Goal: Transaction & Acquisition: Book appointment/travel/reservation

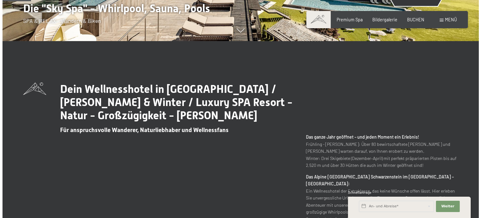
scroll to position [94, 0]
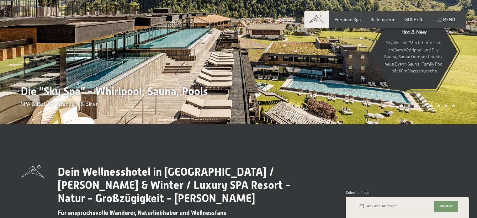
click at [443, 19] on span "Menü" at bounding box center [449, 19] width 12 height 5
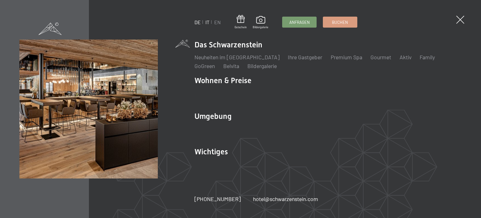
click at [207, 22] on link "IT" at bounding box center [208, 22] width 4 height 6
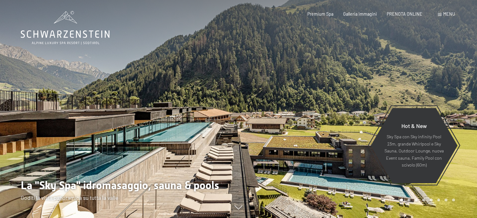
click at [454, 15] on span "Menu" at bounding box center [449, 13] width 12 height 5
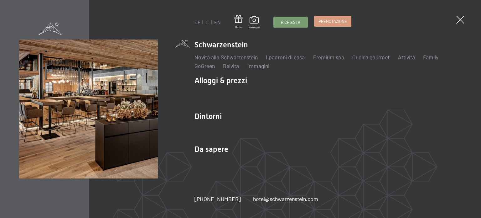
click at [337, 20] on span "Prenotazione" at bounding box center [333, 21] width 29 height 6
click at [334, 21] on span "Prenotazione" at bounding box center [333, 21] width 29 height 6
click at [459, 17] on span at bounding box center [461, 20] width 12 height 12
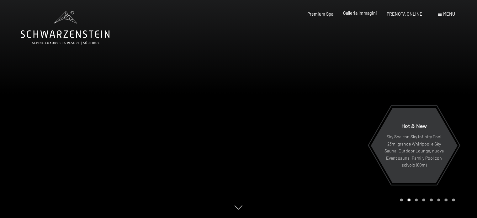
click at [355, 13] on span "Galleria immagini" at bounding box center [360, 12] width 34 height 5
click at [363, 82] on div at bounding box center [357, 109] width 238 height 218
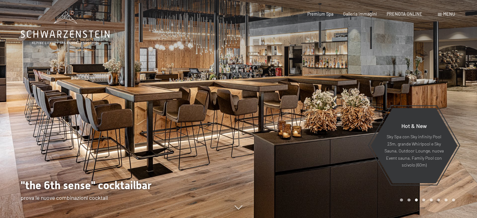
click at [363, 82] on div at bounding box center [357, 109] width 238 height 218
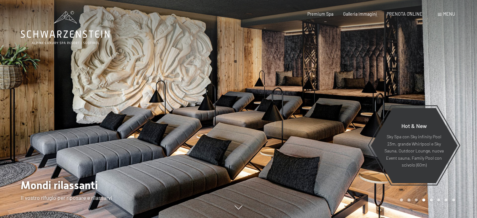
click at [363, 82] on div at bounding box center [357, 109] width 238 height 218
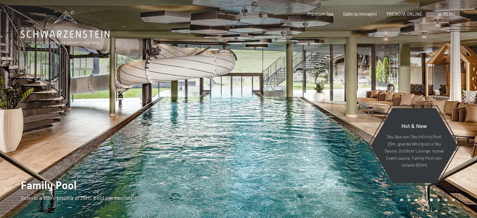
click at [363, 82] on div at bounding box center [357, 109] width 238 height 218
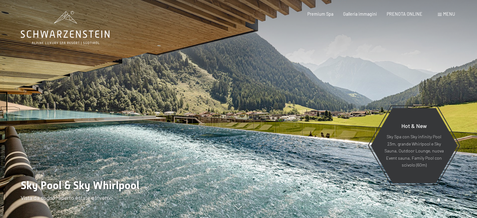
click at [363, 82] on div at bounding box center [357, 109] width 238 height 218
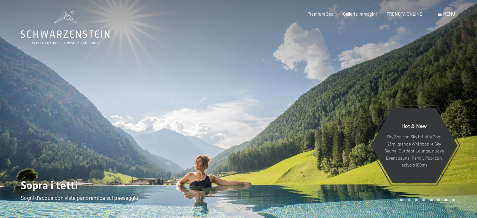
click at [363, 82] on div at bounding box center [357, 109] width 238 height 218
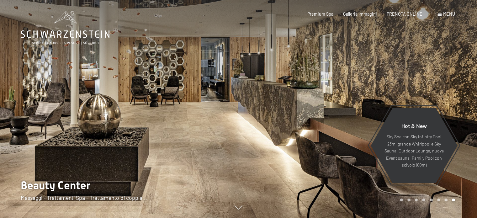
click at [363, 82] on div at bounding box center [357, 109] width 238 height 218
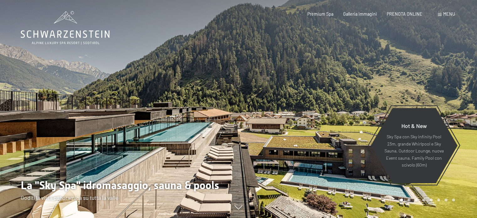
click at [363, 82] on div at bounding box center [357, 109] width 238 height 218
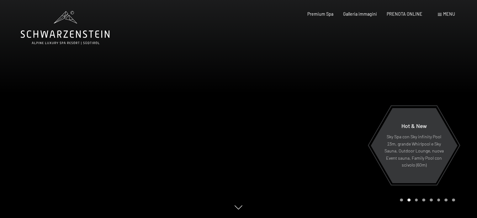
click at [38, 103] on div at bounding box center [119, 109] width 238 height 218
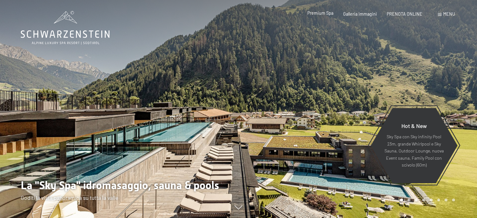
click at [326, 15] on span "Premium Spa" at bounding box center [320, 12] width 26 height 5
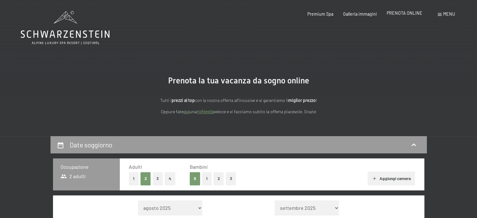
click at [417, 14] on span "PRENOTA ONLINE" at bounding box center [404, 12] width 36 height 5
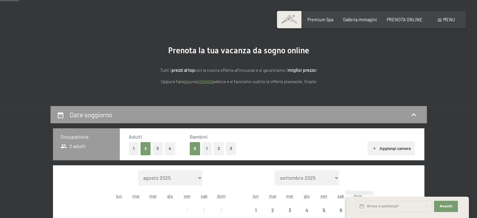
scroll to position [94, 0]
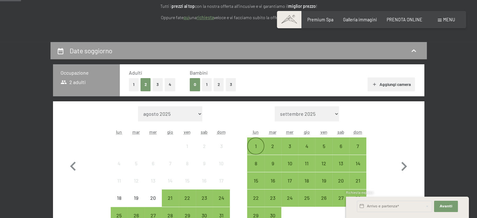
click at [254, 144] on div "1" at bounding box center [256, 152] width 16 height 16
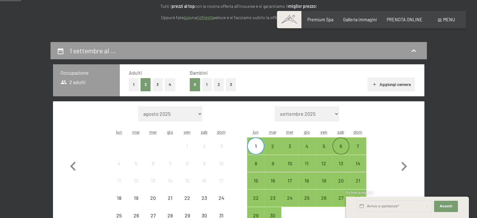
click at [341, 148] on div "6" at bounding box center [341, 152] width 16 height 16
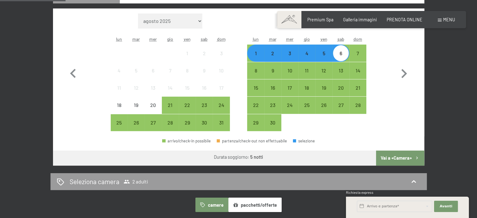
scroll to position [188, 0]
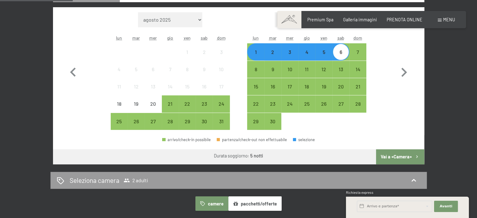
click at [389, 155] on button "Vai a «Camera»" at bounding box center [400, 156] width 48 height 15
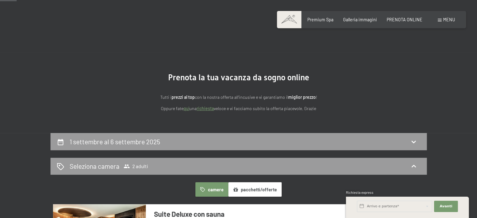
scroll to position [0, 0]
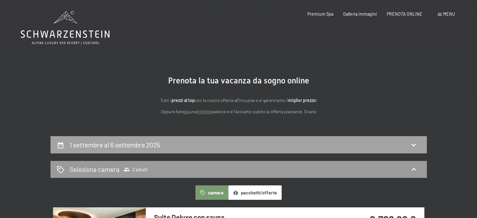
click at [368, 139] on div "1 settembre al 6 settembre 2025" at bounding box center [238, 144] width 376 height 17
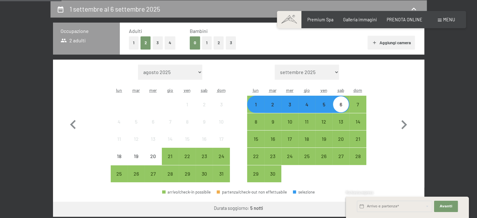
click at [257, 103] on div "1" at bounding box center [256, 110] width 16 height 16
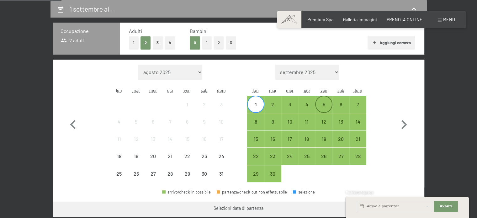
click at [325, 107] on div "5" at bounding box center [324, 110] width 16 height 16
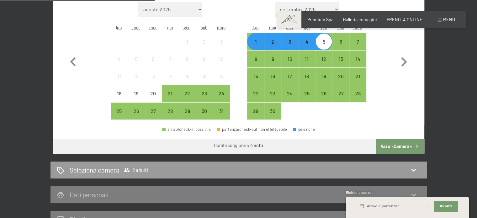
click at [381, 146] on button "Vai a «Camera»" at bounding box center [400, 146] width 48 height 15
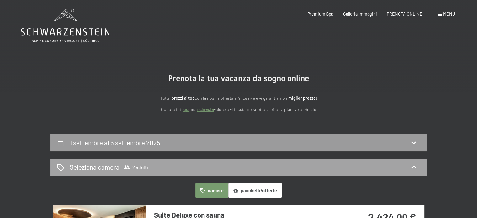
scroll to position [0, 0]
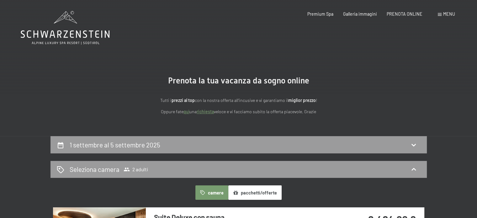
click at [396, 17] on div "Prenotazione Richiesta Premium Spa Galleria immagini PRENOTA ONLINE Menu DE IT …" at bounding box center [371, 14] width 167 height 6
click at [396, 14] on span "PRENOTA ONLINE" at bounding box center [404, 12] width 36 height 5
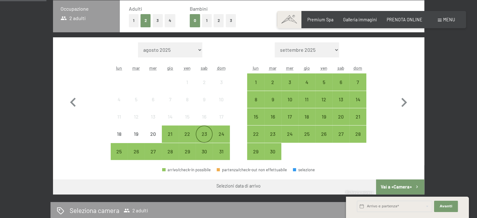
scroll to position [157, 0]
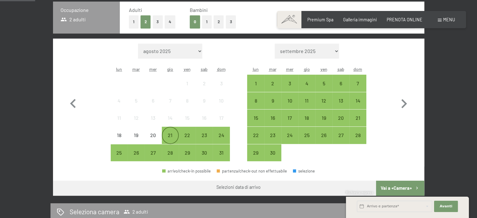
click at [170, 133] on div "21" at bounding box center [170, 141] width 16 height 16
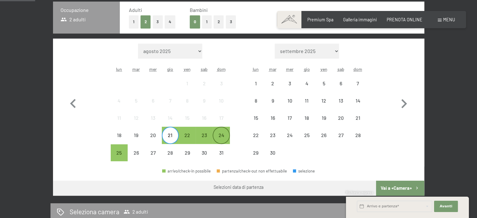
click at [218, 134] on div "24" at bounding box center [221, 141] width 16 height 16
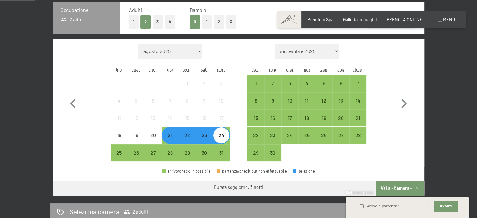
click at [402, 187] on button "Vai a «Camera»" at bounding box center [400, 187] width 48 height 15
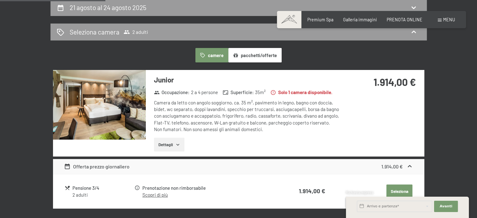
scroll to position [136, 0]
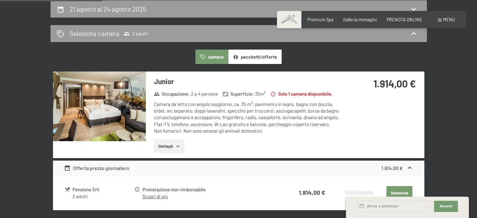
click at [18, 30] on div "21 agosto al 24 agosto 2025 Seleziona camera 2 adulti camere pacchetti/offerte …" at bounding box center [238, 155] width 477 height 311
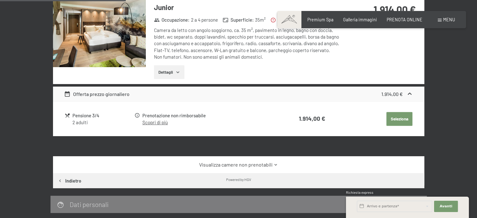
scroll to position [261, 0]
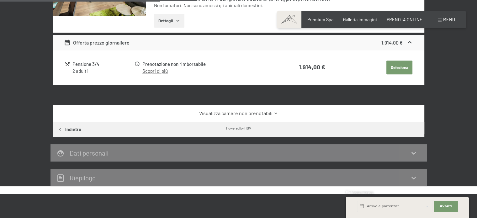
click at [23, 104] on div "21 agosto al 24 agosto 2025 Seleziona camera 2 adulti camere pacchetti/offerte …" at bounding box center [238, 30] width 477 height 311
click at [69, 133] on button "Indietro" at bounding box center [69, 129] width 33 height 15
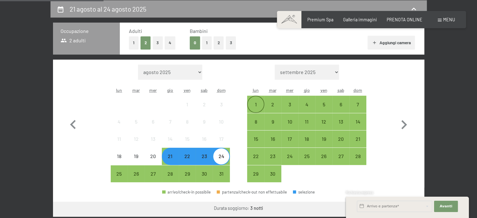
click at [255, 103] on div "1" at bounding box center [256, 110] width 16 height 16
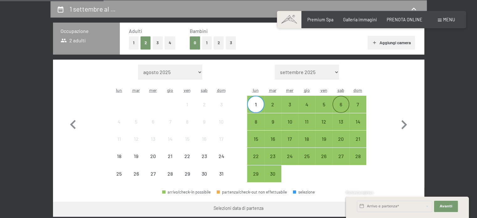
click at [340, 106] on div "6" at bounding box center [341, 110] width 16 height 16
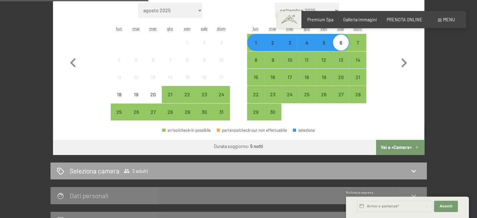
scroll to position [198, 0]
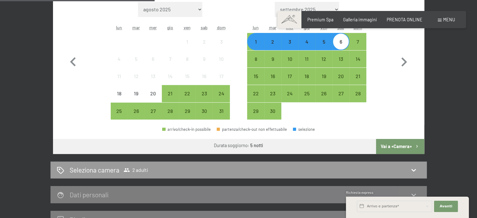
click at [402, 144] on button "Vai a «Camera»" at bounding box center [400, 146] width 48 height 15
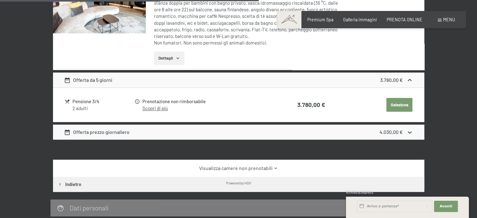
scroll to position [637, 0]
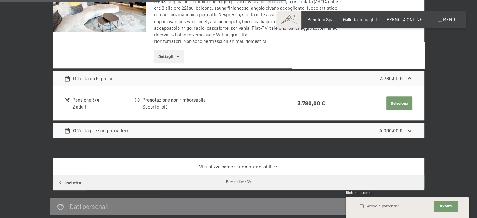
click at [258, 165] on link "Visualizza camere non prenotabili" at bounding box center [238, 166] width 349 height 7
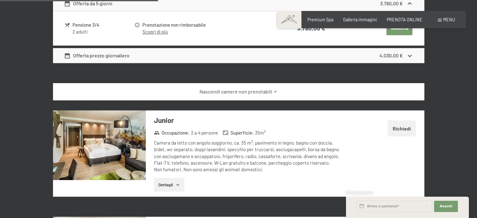
scroll to position [700, 0]
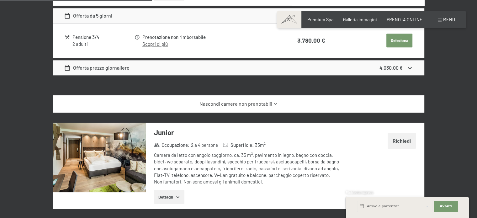
click at [396, 139] on button "Richiedi" at bounding box center [401, 141] width 28 height 16
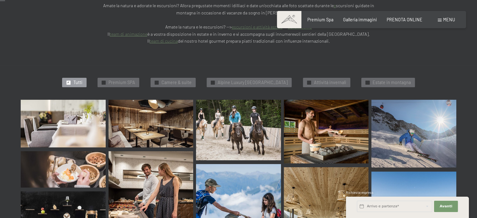
scroll to position [157, 0]
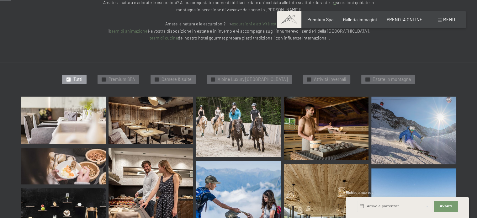
click at [80, 102] on img at bounding box center [63, 121] width 85 height 48
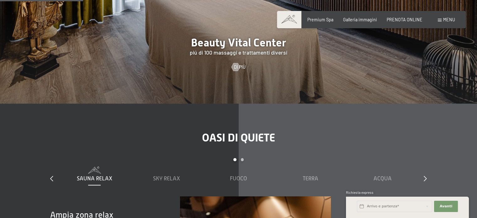
scroll to position [689, 0]
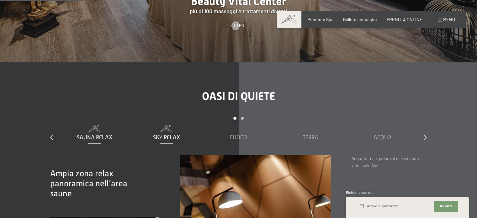
click at [161, 135] on span "Sky Relax" at bounding box center [166, 137] width 27 height 6
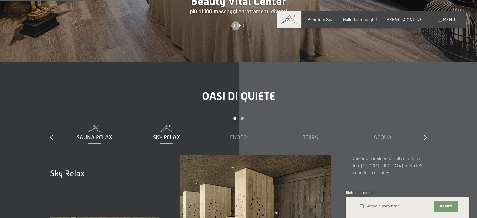
click at [80, 135] on span "Sauna relax" at bounding box center [94, 137] width 35 height 6
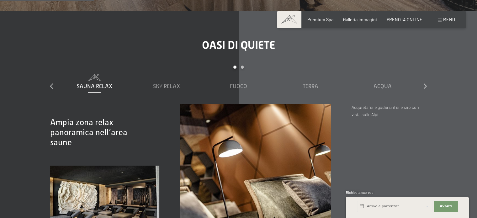
scroll to position [783, 0]
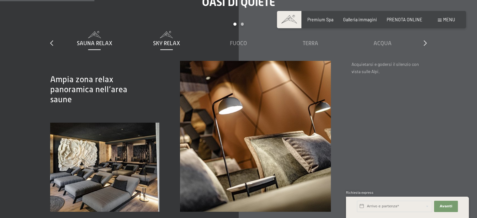
click at [161, 39] on div "Sky Relax" at bounding box center [166, 39] width 66 height 16
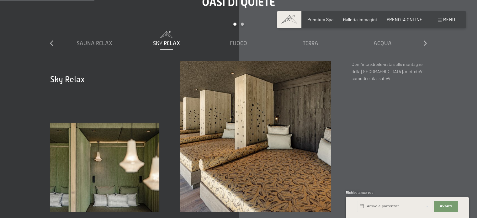
click at [163, 41] on span "Sky Relax" at bounding box center [166, 43] width 27 height 6
click at [236, 47] on div "Sauna relax Sky Relax Fuoco Terra Acqua Aria Settimo Cielo" at bounding box center [238, 46] width 360 height 30
click at [236, 48] on div "Sauna relax Sky Relax Fuoco Terra Acqua Aria Settimo Cielo" at bounding box center [238, 46] width 360 height 30
click at [236, 46] on div "Fuoco" at bounding box center [238, 43] width 66 height 8
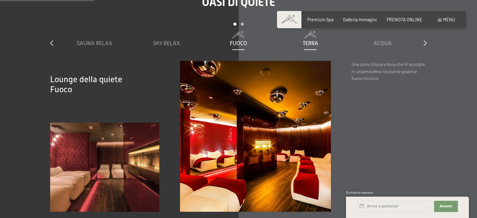
click at [308, 47] on div "Terra" at bounding box center [310, 43] width 66 height 8
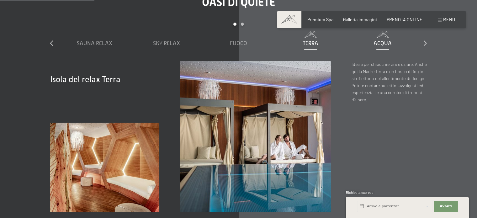
click at [376, 45] on span "Acqua" at bounding box center [382, 43] width 18 height 6
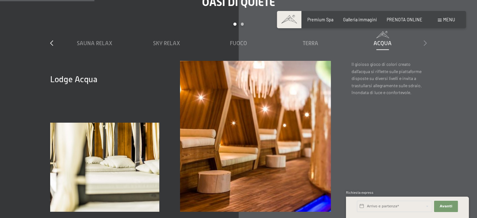
click at [426, 40] on div at bounding box center [424, 43] width 3 height 8
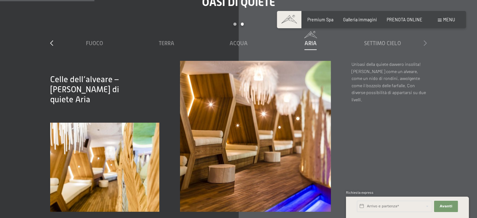
click at [426, 40] on div at bounding box center [424, 43] width 3 height 8
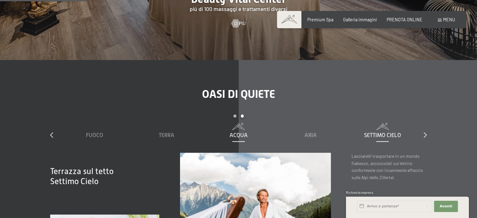
scroll to position [689, 0]
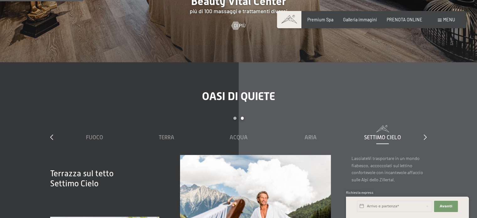
click at [422, 137] on div "slide 3 to 7 of 7 Sauna relax Sky Relax Fuoco Terra Acqua Aria Settimo Cielo" at bounding box center [238, 136] width 376 height 38
click at [424, 137] on icon at bounding box center [424, 137] width 3 height 6
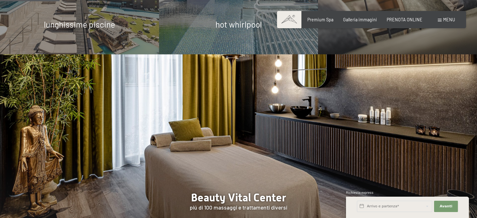
scroll to position [376, 0]
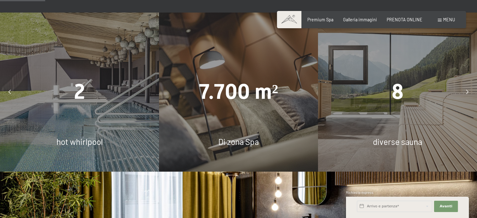
click at [394, 99] on span "8" at bounding box center [397, 91] width 12 height 24
click at [464, 90] on div at bounding box center [467, 92] width 14 height 14
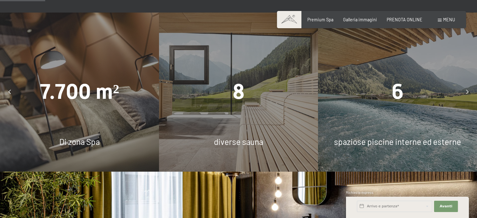
click at [467, 91] on icon at bounding box center [467, 92] width 3 height 4
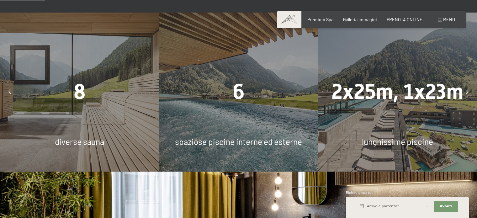
click at [467, 91] on icon at bounding box center [467, 92] width 3 height 4
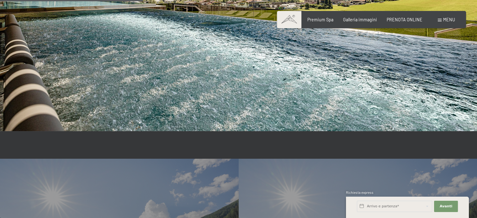
scroll to position [1316, 0]
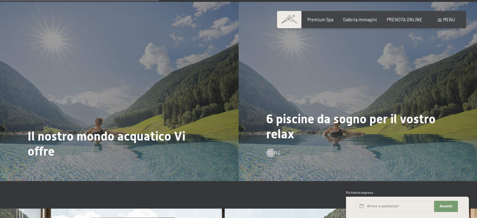
click at [264, 79] on div "6 piscine da sogno per il vostro relax Di più" at bounding box center [357, 91] width 238 height 179
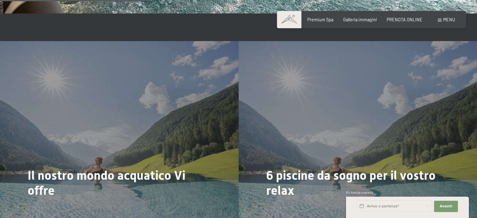
scroll to position [1222, 0]
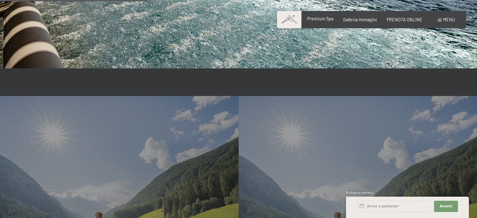
click at [312, 19] on span "Premium Spa" at bounding box center [320, 18] width 26 height 5
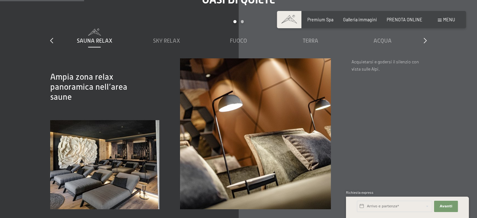
scroll to position [689, 0]
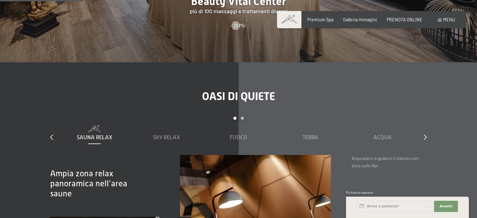
click at [185, 67] on section "Oasi di quiete slide 1 to 5 of 7 Sauna relax Sky Relax Fuoco Terra Acqua Aria S…" at bounding box center [238, 197] width 477 height 271
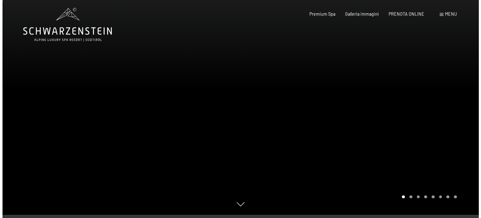
scroll to position [0, 0]
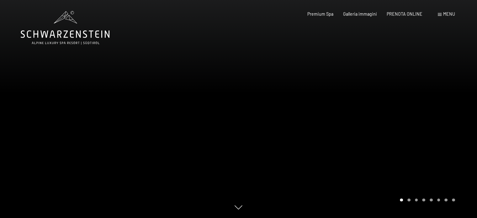
click at [447, 12] on span "Menu" at bounding box center [449, 13] width 12 height 5
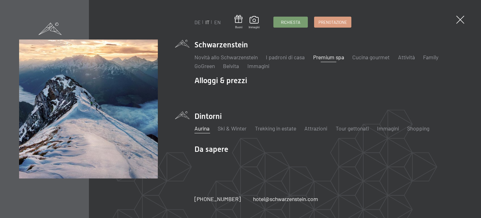
click at [203, 129] on link "Aurina" at bounding box center [202, 128] width 15 height 7
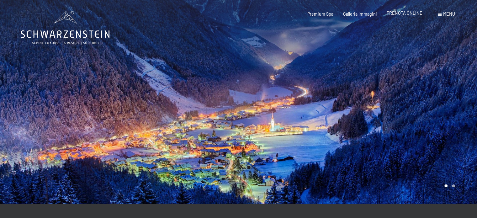
click at [407, 13] on span "PRENOTA ONLINE" at bounding box center [404, 12] width 36 height 5
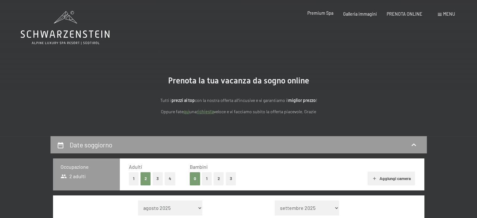
click at [326, 12] on span "Premium Spa" at bounding box center [320, 12] width 26 height 5
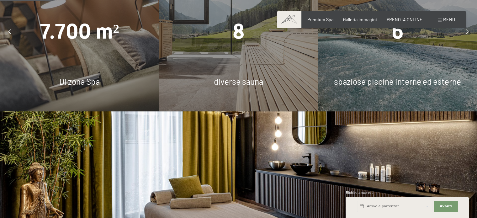
scroll to position [439, 0]
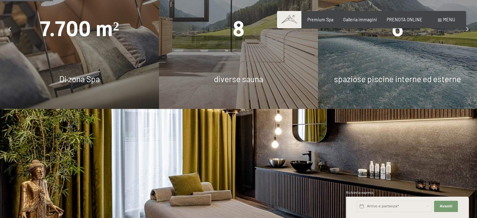
click at [243, 33] on span "8" at bounding box center [239, 29] width 12 height 24
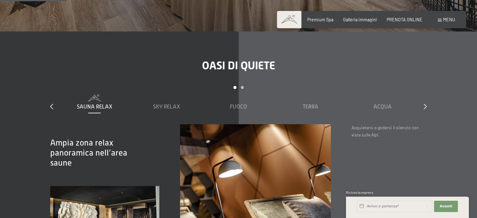
scroll to position [721, 0]
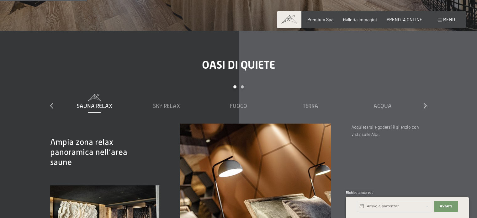
click at [241, 85] on div "Carousel Pagination" at bounding box center [238, 89] width 360 height 8
click at [243, 87] on div "Carousel Page 2" at bounding box center [242, 86] width 3 height 3
click at [234, 87] on div "Carousel Page 1" at bounding box center [234, 86] width 3 height 3
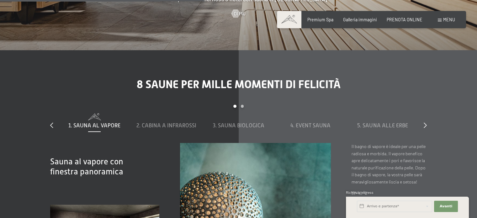
scroll to position [1786, 0]
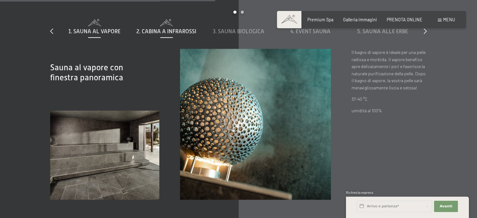
click at [166, 26] on span at bounding box center [166, 22] width 66 height 7
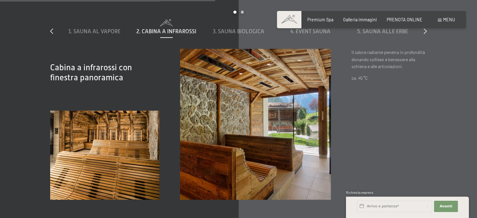
click at [233, 35] on div "1. Sauna al vapore 2. Cabina a infrarossi 3. Sauna biologica 4. Event Sauna 5. …" at bounding box center [238, 34] width 360 height 30
click at [233, 34] on span "3. Sauna biologica" at bounding box center [238, 31] width 51 height 6
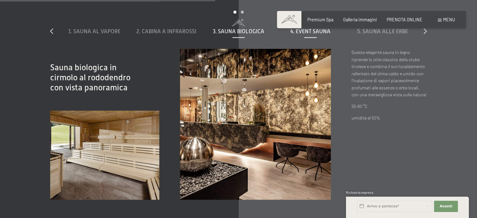
click at [302, 31] on span "4. Event Sauna" at bounding box center [310, 31] width 40 height 6
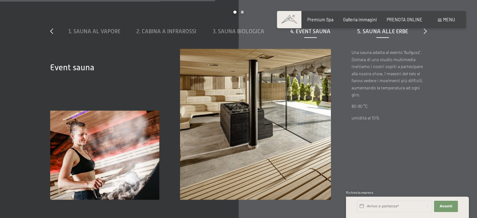
click at [374, 32] on span "5. Sauna alle erbe" at bounding box center [382, 31] width 50 height 6
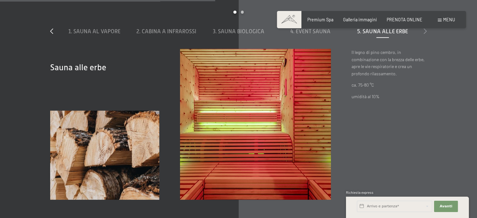
click at [425, 30] on icon at bounding box center [424, 31] width 3 height 6
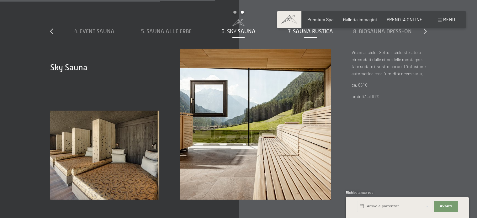
click at [310, 32] on span "7. Sauna rustica" at bounding box center [310, 31] width 45 height 6
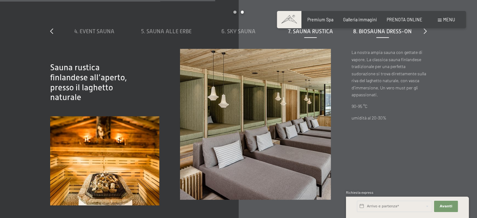
click at [367, 33] on span "8. Biosauna dress-on" at bounding box center [382, 31] width 59 height 6
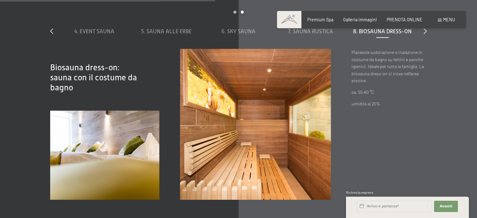
click at [423, 31] on div "slide 4 to 8 of 8 1. Sauna al vapore 2. Cabina a infrarossi 3. Sauna biologica …" at bounding box center [238, 30] width 376 height 38
click at [429, 31] on div "8 saune per mille momenti di felicità slide 4 to 8 of 8 1. Sauna al vapore 2. C…" at bounding box center [238, 92] width 418 height 216
click at [426, 30] on icon at bounding box center [424, 31] width 3 height 6
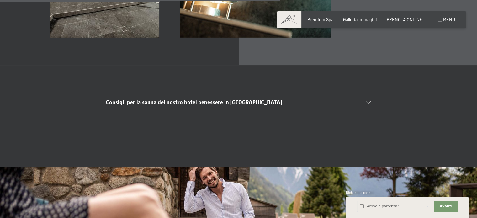
scroll to position [1943, 0]
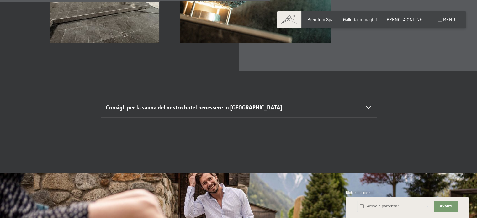
click at [243, 108] on span "Consigli per la sauna del nostro hotel benessere in Trentino Alto Adige" at bounding box center [194, 107] width 176 height 6
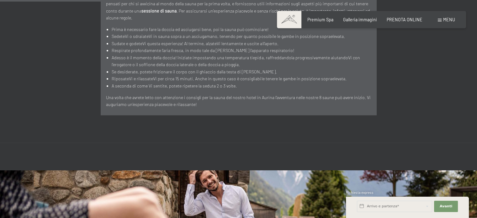
scroll to position [2005, 0]
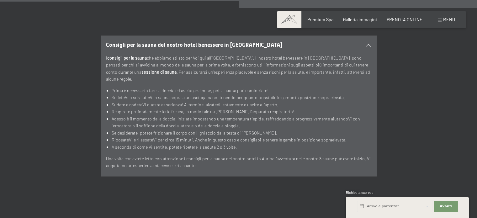
click at [411, 17] on div "Prenotazione Richiesta Premium Spa Galleria immagini PRENOTA ONLINE Menu DE IT …" at bounding box center [371, 20] width 167 height 6
click at [408, 20] on span "PRENOTA ONLINE" at bounding box center [404, 18] width 36 height 5
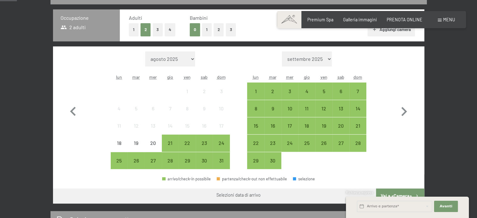
scroll to position [157, 0]
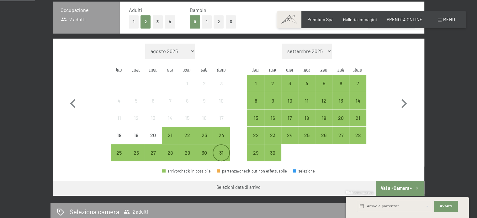
click at [223, 150] on div "31" at bounding box center [221, 158] width 16 height 16
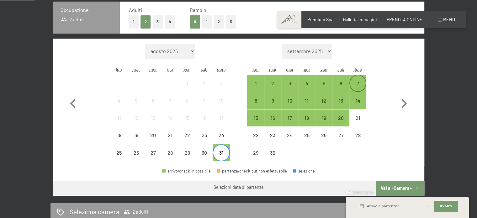
click at [358, 79] on div "7" at bounding box center [358, 83] width 16 height 16
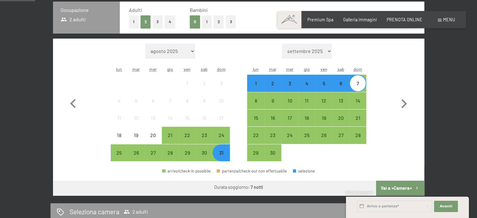
click at [399, 188] on button "Vai a «Camera»" at bounding box center [400, 187] width 48 height 15
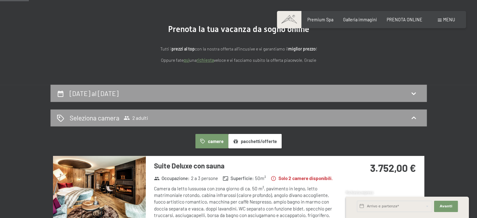
scroll to position [0, 0]
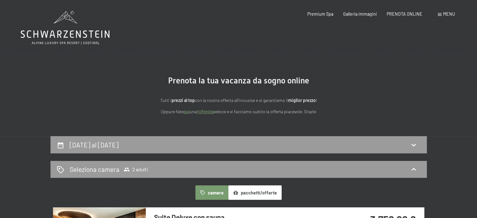
drag, startPoint x: 19, startPoint y: 35, endPoint x: 127, endPoint y: 40, distance: 107.9
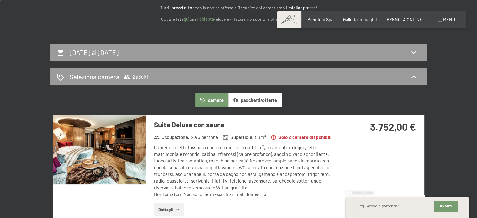
scroll to position [94, 0]
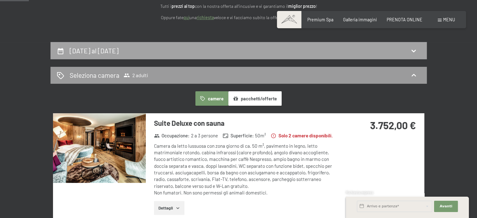
click at [118, 48] on h2 "31 agosto al 7 settembre 2025" at bounding box center [94, 51] width 49 height 8
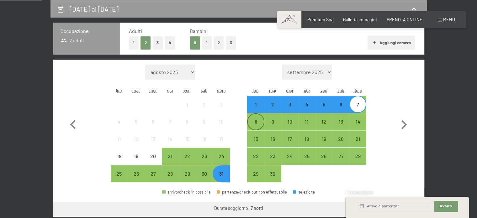
click at [254, 122] on div "8" at bounding box center [256, 127] width 16 height 16
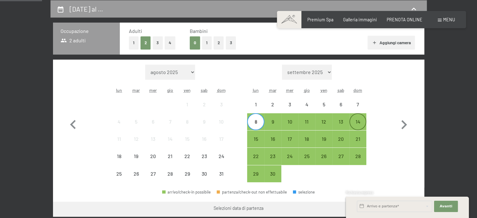
click at [356, 120] on div "14" at bounding box center [358, 127] width 16 height 16
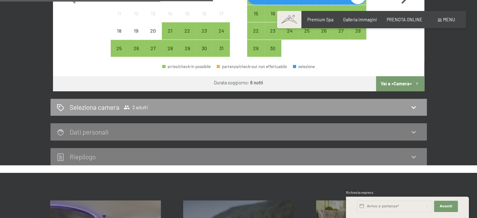
click at [400, 85] on button "Vai a «Camera»" at bounding box center [400, 83] width 48 height 15
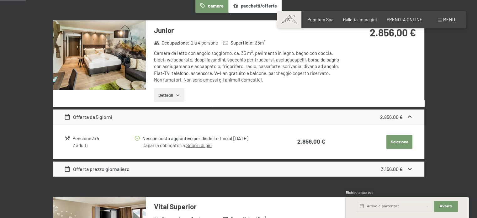
scroll to position [198, 0]
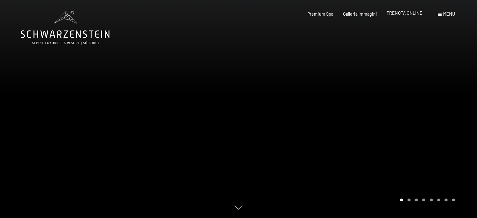
click at [417, 13] on span "PRENOTA ONLINE" at bounding box center [404, 12] width 36 height 5
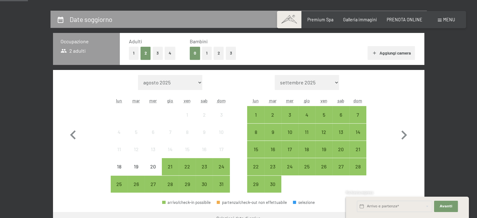
scroll to position [125, 0]
click at [359, 115] on div "7" at bounding box center [358, 120] width 16 height 16
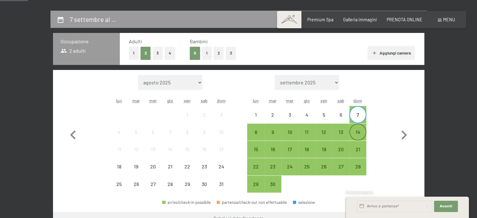
click at [356, 133] on div "14" at bounding box center [358, 137] width 16 height 16
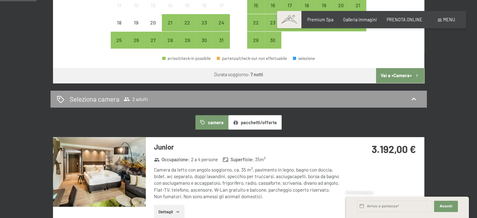
scroll to position [282, 0]
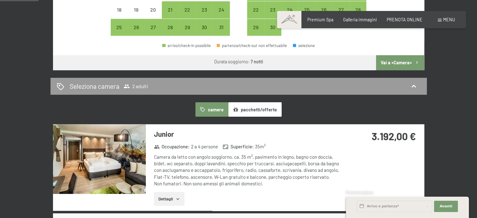
click at [400, 64] on button "Vai a «Camera»" at bounding box center [400, 62] width 48 height 15
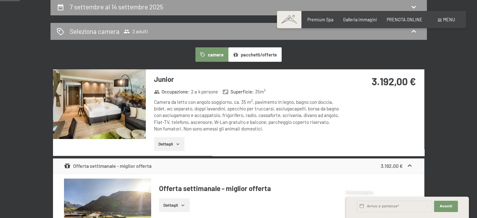
scroll to position [198, 0]
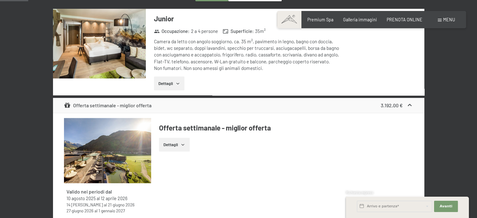
click at [171, 83] on button "Dettagli" at bounding box center [169, 83] width 30 height 14
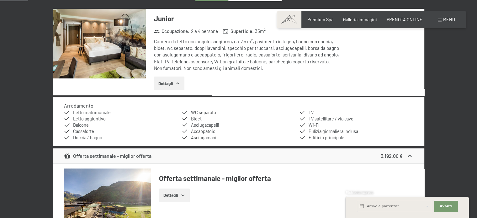
click at [169, 81] on button "Dettagli" at bounding box center [169, 83] width 30 height 14
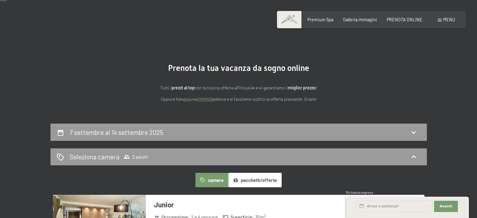
scroll to position [0, 0]
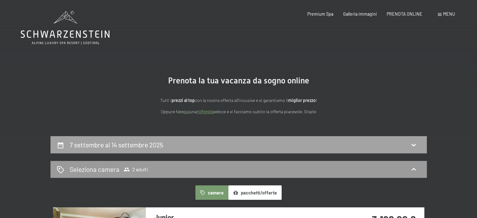
click at [160, 147] on h2 "7 settembre al 14 settembre 2025" at bounding box center [117, 145] width 94 height 8
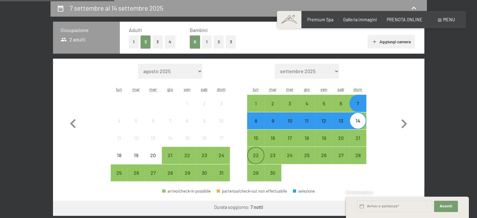
scroll to position [136, 0]
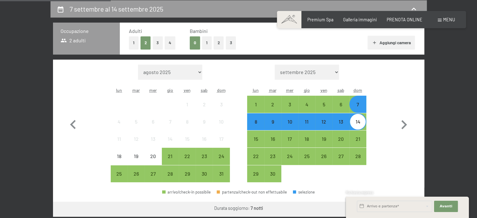
click at [257, 121] on div "8" at bounding box center [256, 127] width 16 height 16
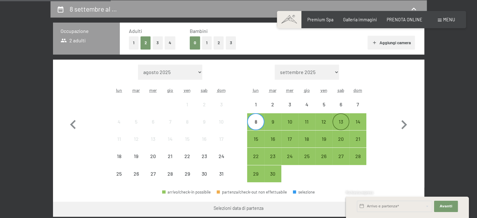
click at [341, 115] on div "13" at bounding box center [341, 122] width 16 height 16
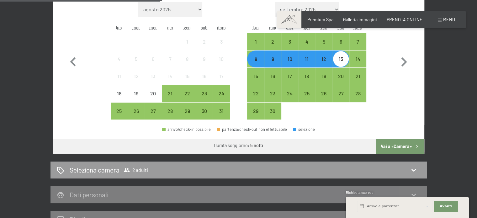
click at [403, 145] on button "Vai a «Camera»" at bounding box center [400, 146] width 48 height 15
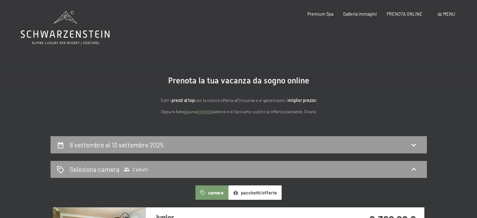
scroll to position [125, 0]
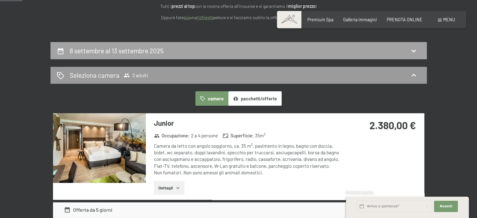
click at [232, 51] on div "8 settembre al 13 settembre 2025" at bounding box center [238, 50] width 363 height 9
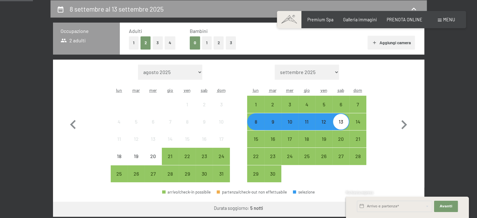
click at [276, 123] on div "9" at bounding box center [273, 127] width 16 height 16
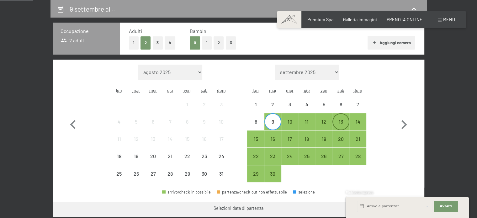
click at [335, 123] on div "13" at bounding box center [341, 127] width 16 height 16
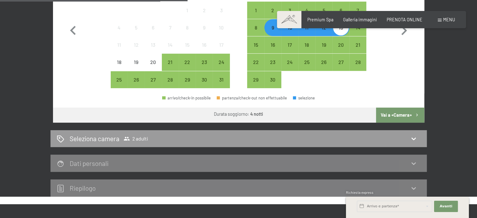
click at [398, 112] on button "Vai a «Camera»" at bounding box center [400, 114] width 48 height 15
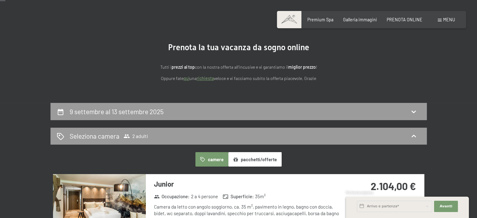
scroll to position [10, 0]
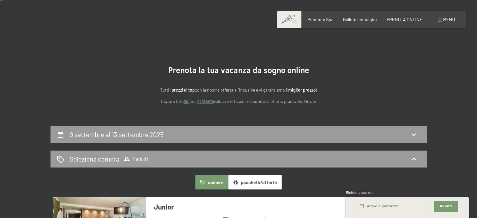
click at [264, 178] on button "pacchetti/offerte" at bounding box center [254, 182] width 53 height 14
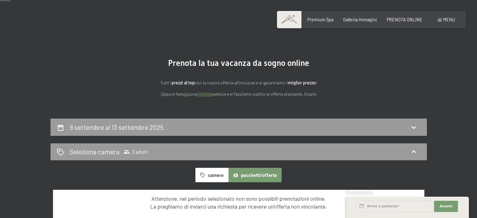
scroll to position [167, 0]
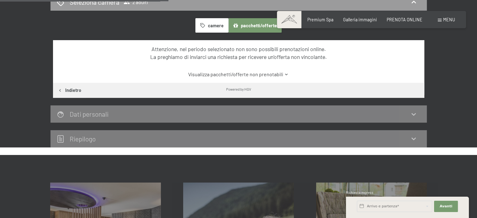
click at [262, 24] on button "pacchetti/offerte" at bounding box center [254, 25] width 53 height 14
click at [255, 24] on button "pacchetti/offerte" at bounding box center [254, 25] width 53 height 14
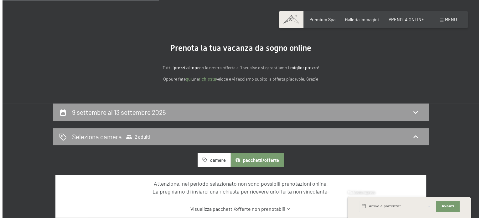
scroll to position [10, 0]
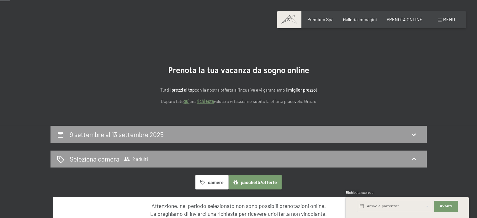
click at [444, 17] on span "Menu" at bounding box center [449, 19] width 12 height 5
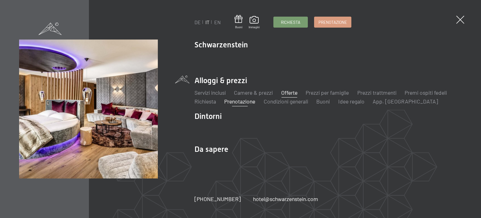
click at [288, 92] on link "Offerte" at bounding box center [289, 92] width 16 height 7
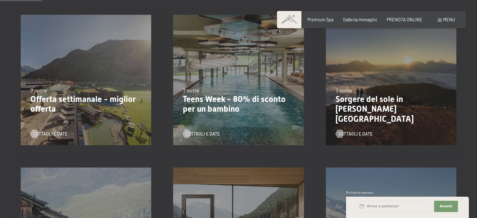
scroll to position [157, 0]
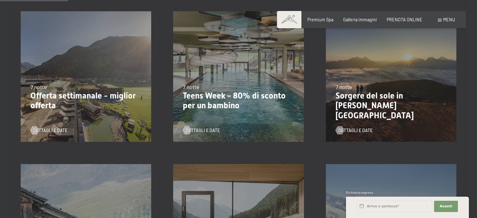
click at [65, 95] on p "Offerta settimanale - miglior offerta" at bounding box center [85, 101] width 111 height 20
click at [58, 133] on span "Dettagli e Date" at bounding box center [56, 130] width 34 height 6
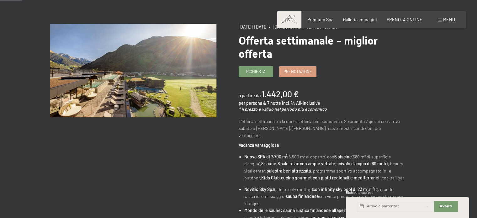
scroll to position [63, 0]
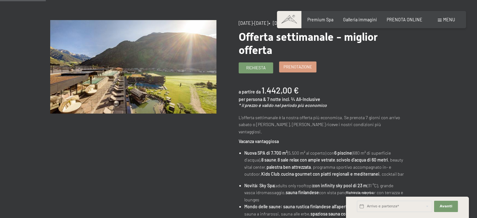
click at [293, 66] on span "Prenotazione" at bounding box center [297, 67] width 29 height 6
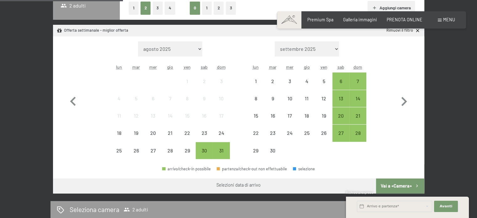
scroll to position [125, 0]
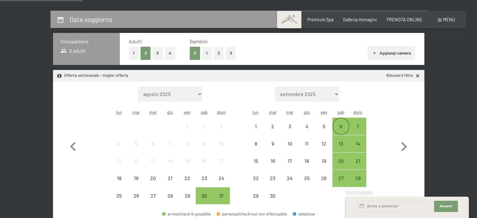
click at [339, 127] on div "6" at bounding box center [341, 132] width 16 height 16
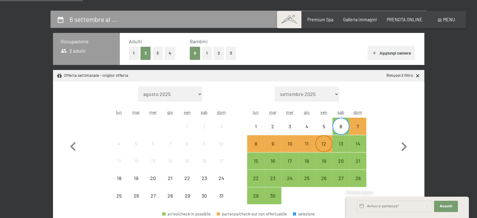
click at [322, 148] on div "12" at bounding box center [324, 149] width 16 height 16
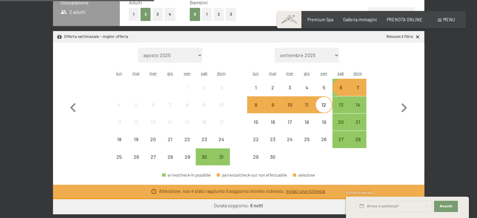
scroll to position [157, 0]
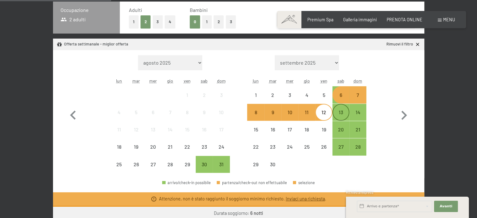
click at [343, 115] on div "13" at bounding box center [341, 118] width 16 height 16
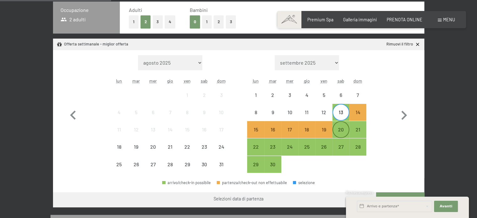
click at [343, 130] on div "20" at bounding box center [341, 135] width 16 height 16
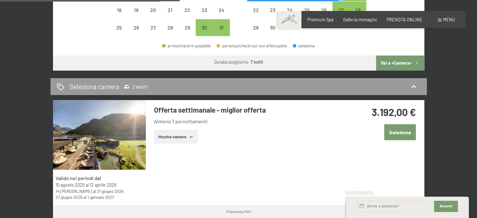
scroll to position [282, 0]
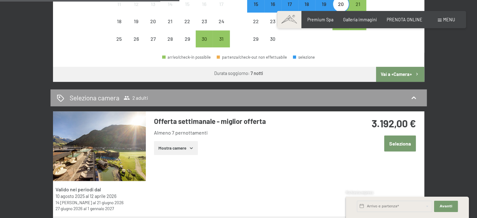
click at [172, 147] on button "Mostra camere" at bounding box center [176, 148] width 44 height 14
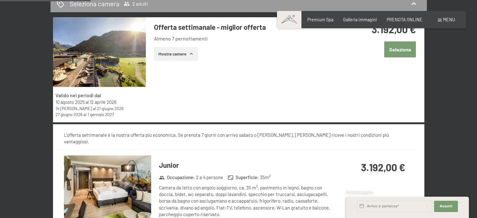
click at [183, 52] on button "Mostra camere" at bounding box center [176, 54] width 44 height 14
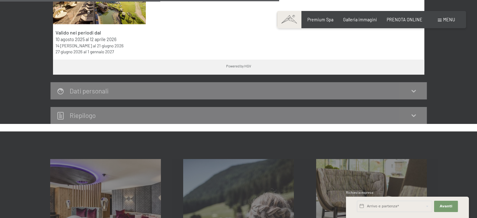
scroll to position [313, 0]
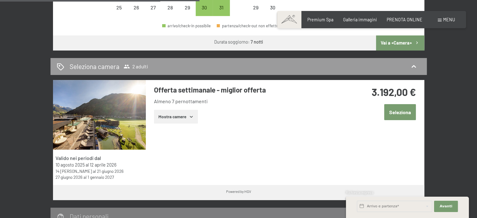
click at [193, 118] on icon "button" at bounding box center [191, 116] width 5 height 5
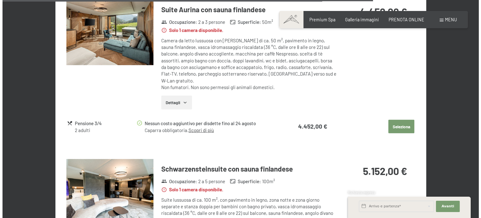
scroll to position [1450, 0]
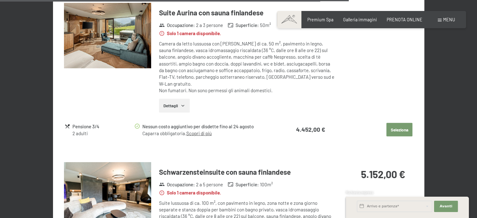
click at [440, 22] on div "Menu" at bounding box center [445, 20] width 17 height 6
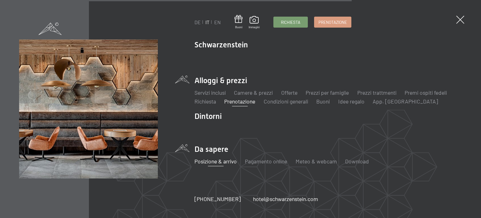
click at [228, 163] on link "Posizione & arrivo" at bounding box center [216, 161] width 42 height 7
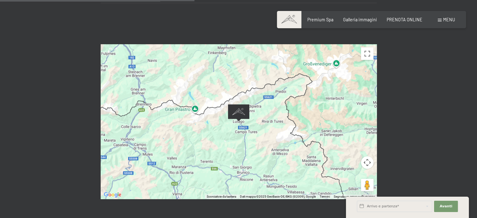
scroll to position [251, 0]
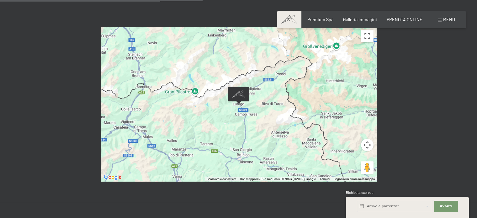
click at [243, 110] on div "Per navigare, premi i tasti Freccia." at bounding box center [239, 104] width 276 height 154
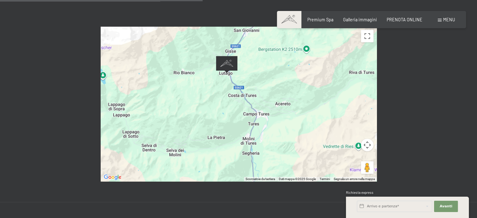
drag, startPoint x: 226, startPoint y: 81, endPoint x: 224, endPoint y: 132, distance: 51.4
click at [224, 132] on div "Per navigare, premi i tasti Freccia." at bounding box center [239, 104] width 276 height 154
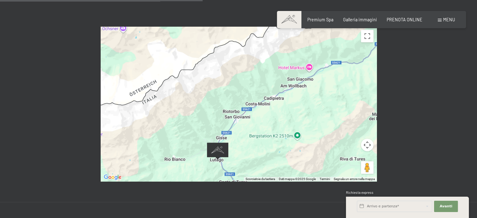
drag, startPoint x: 223, startPoint y: 87, endPoint x: 215, endPoint y: 169, distance: 81.5
click at [215, 169] on div "← Sposta a sinistra → Sposta a destra ↑ Sposta in alto ↓ Sposta in basso + Aume…" at bounding box center [238, 104] width 477 height 196
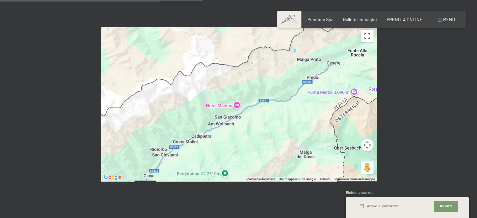
drag, startPoint x: 274, startPoint y: 107, endPoint x: 201, endPoint y: 144, distance: 82.0
click at [201, 144] on div "Per navigare, premi i tasti Freccia." at bounding box center [239, 104] width 276 height 154
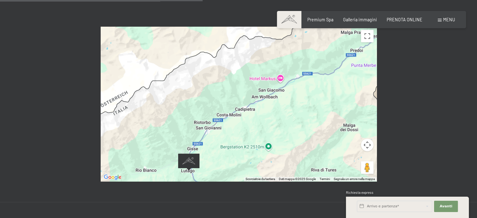
drag, startPoint x: 270, startPoint y: 112, endPoint x: 315, endPoint y: 85, distance: 52.5
click at [315, 85] on div "Per navigare, premi i tasti Freccia." at bounding box center [239, 104] width 276 height 154
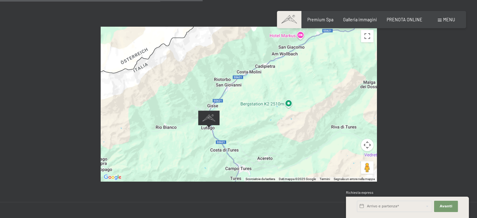
drag, startPoint x: 278, startPoint y: 124, endPoint x: 298, endPoint y: 84, distance: 45.1
click at [298, 84] on div "Per navigare, premi i tasti Freccia." at bounding box center [239, 104] width 276 height 154
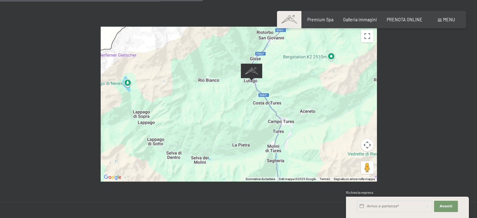
drag, startPoint x: 270, startPoint y: 106, endPoint x: 302, endPoint y: 71, distance: 46.6
click at [302, 71] on div "Per navigare, premi i tasti Freccia." at bounding box center [239, 104] width 276 height 154
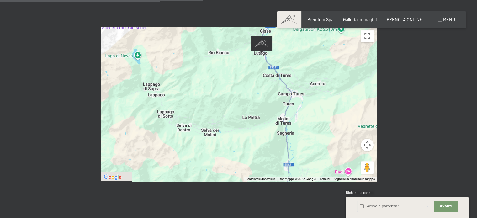
drag, startPoint x: 319, startPoint y: 97, endPoint x: 319, endPoint y: 70, distance: 27.6
click at [319, 70] on div "Per navigare, premi i tasti Freccia." at bounding box center [239, 104] width 276 height 154
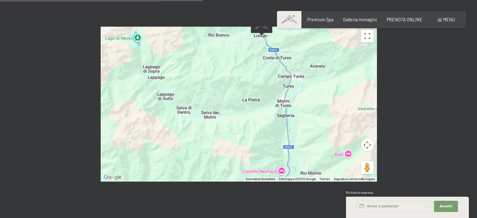
drag, startPoint x: 320, startPoint y: 108, endPoint x: 314, endPoint y: 70, distance: 38.6
click at [314, 70] on div "Per navigare, premi i tasti Freccia." at bounding box center [239, 104] width 276 height 154
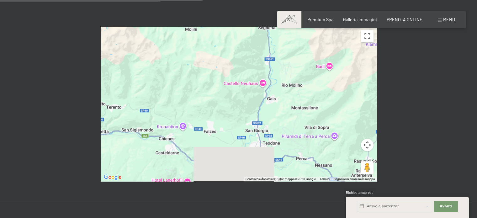
drag, startPoint x: 313, startPoint y: 71, endPoint x: 303, endPoint y: 35, distance: 36.9
click at [303, 35] on div "Per navigare, premi i tasti Freccia." at bounding box center [239, 104] width 276 height 154
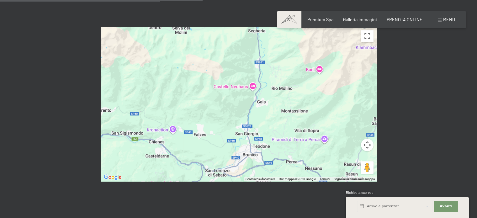
drag, startPoint x: 295, startPoint y: 104, endPoint x: 281, endPoint y: 138, distance: 37.5
click at [281, 138] on div "Per navigare, premi i tasti Freccia." at bounding box center [239, 104] width 276 height 154
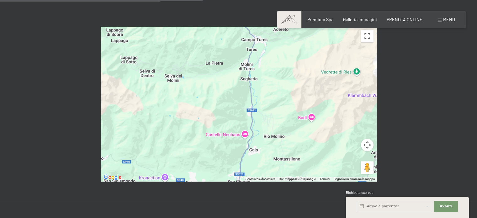
drag, startPoint x: 292, startPoint y: 121, endPoint x: 288, endPoint y: 147, distance: 25.7
click at [288, 147] on div "Per navigare, premi i tasti Freccia." at bounding box center [239, 104] width 276 height 154
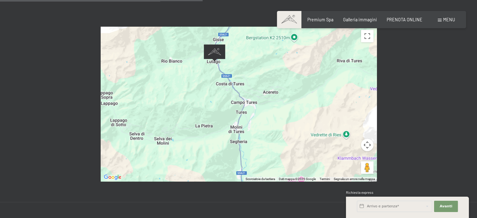
drag, startPoint x: 288, startPoint y: 111, endPoint x: 285, endPoint y: 136, distance: 25.3
click at [285, 136] on div "Per navigare, premi i tasti Freccia." at bounding box center [239, 104] width 276 height 154
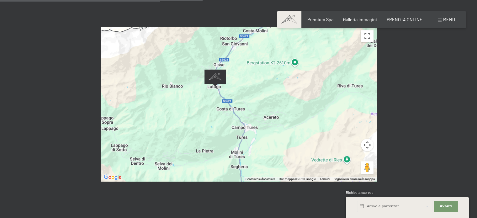
drag, startPoint x: 288, startPoint y: 109, endPoint x: 292, endPoint y: 138, distance: 29.4
click at [292, 138] on div "Per navigare, premi i tasti Freccia." at bounding box center [239, 104] width 276 height 154
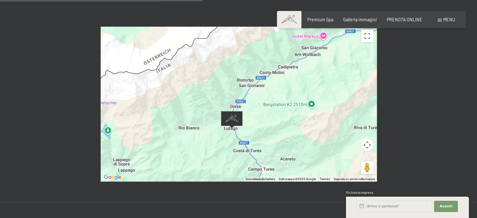
drag, startPoint x: 277, startPoint y: 93, endPoint x: 292, endPoint y: 128, distance: 38.3
click at [292, 128] on div "Per navigare, premi i tasti Freccia." at bounding box center [239, 104] width 276 height 154
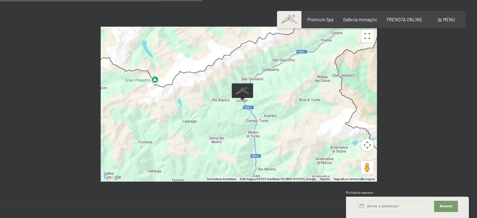
drag, startPoint x: 302, startPoint y: 147, endPoint x: 290, endPoint y: 115, distance: 34.8
click at [290, 115] on div "Per navigare, premi i tasti Freccia." at bounding box center [239, 104] width 276 height 154
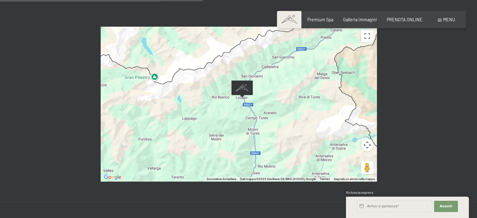
drag, startPoint x: 301, startPoint y: 133, endPoint x: 280, endPoint y: 72, distance: 65.0
click at [280, 72] on div "Per navigare, premi i tasti Freccia." at bounding box center [239, 104] width 276 height 154
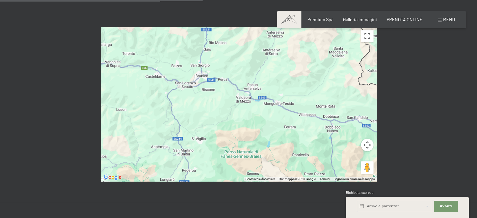
drag, startPoint x: 281, startPoint y: 82, endPoint x: 266, endPoint y: 47, distance: 38.1
click at [266, 47] on div "Per navigare, premi i tasti Freccia." at bounding box center [239, 104] width 276 height 154
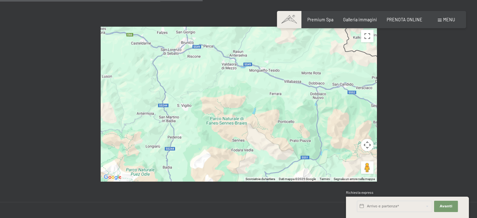
drag, startPoint x: 263, startPoint y: 93, endPoint x: 259, endPoint y: 50, distance: 43.1
click at [259, 51] on div "Per navigare, premi i tasti Freccia." at bounding box center [239, 104] width 276 height 154
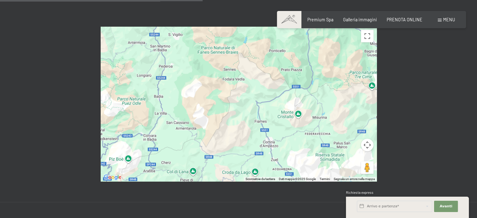
drag, startPoint x: 434, startPoint y: 128, endPoint x: 416, endPoint y: 73, distance: 57.0
click at [416, 72] on div "← Sposta a sinistra → Sposta a destra ↑ Sposta in alto ↓ Sposta in basso + Aume…" at bounding box center [238, 104] width 477 height 196
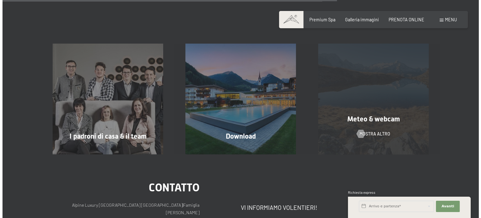
scroll to position [439, 0]
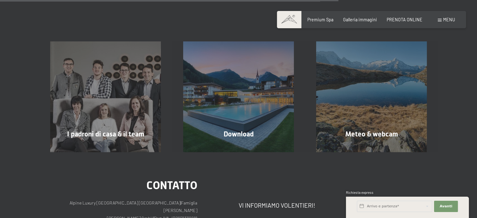
click at [453, 20] on span "Menu" at bounding box center [449, 19] width 12 height 5
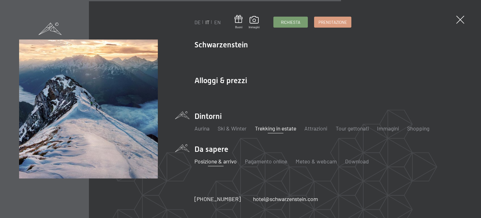
click at [290, 127] on link "Trekking in estate" at bounding box center [275, 128] width 41 height 7
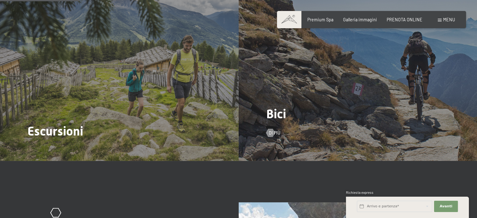
scroll to position [564, 0]
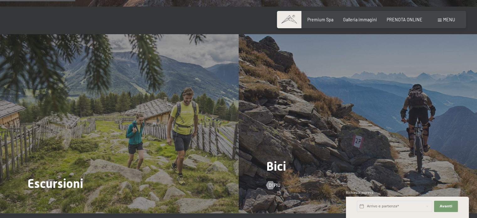
click at [313, 138] on div "Bici Di più" at bounding box center [357, 123] width 238 height 179
click at [270, 181] on div at bounding box center [270, 185] width 5 height 8
